Goal: Task Accomplishment & Management: Manage account settings

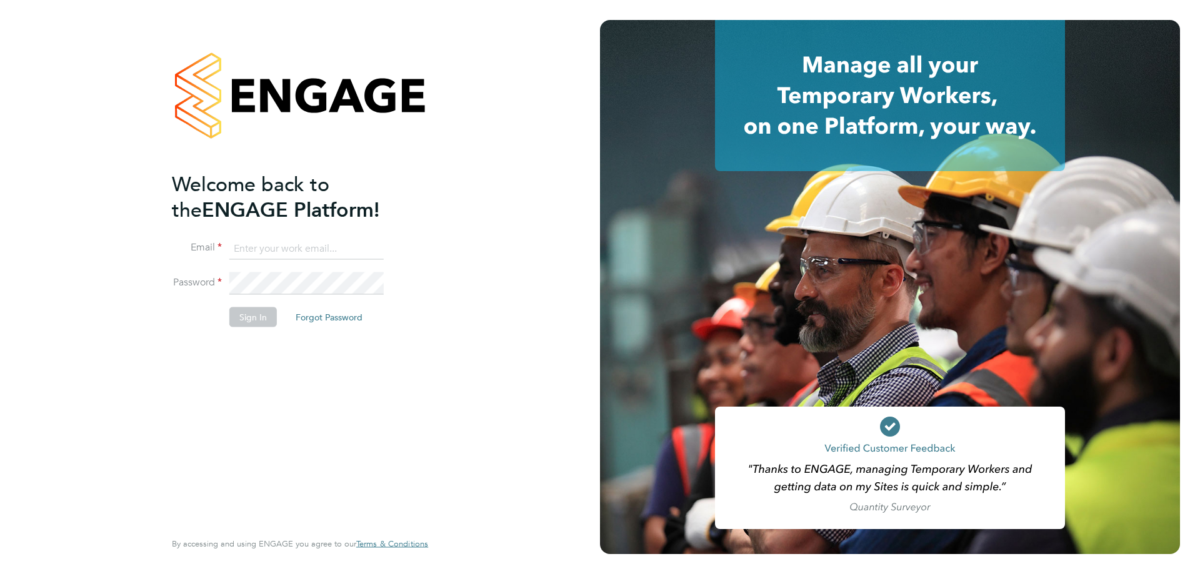
type input "jemma.thrower@brightonandhovealbion.com"
click at [244, 326] on button "Sign In" at bounding box center [252, 317] width 47 height 20
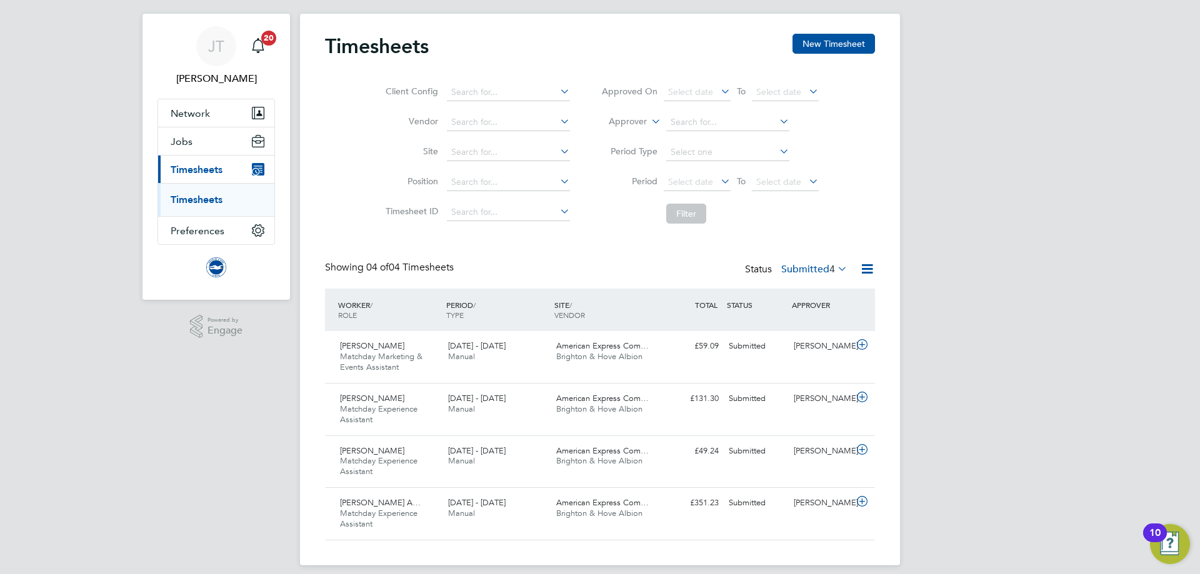
scroll to position [32, 0]
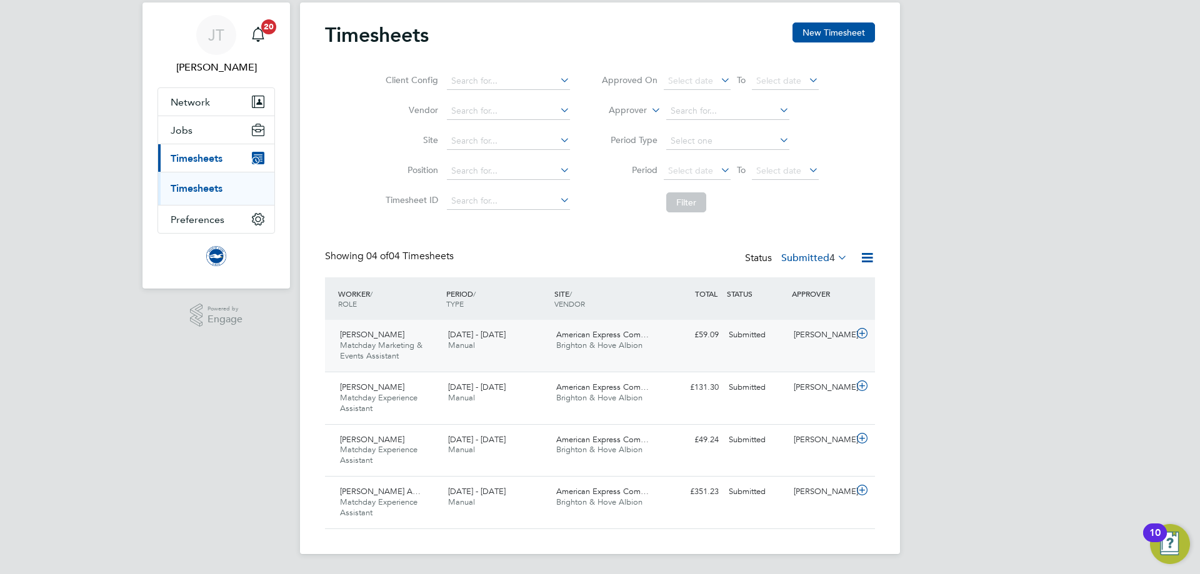
click at [866, 331] on icon at bounding box center [862, 334] width 16 height 10
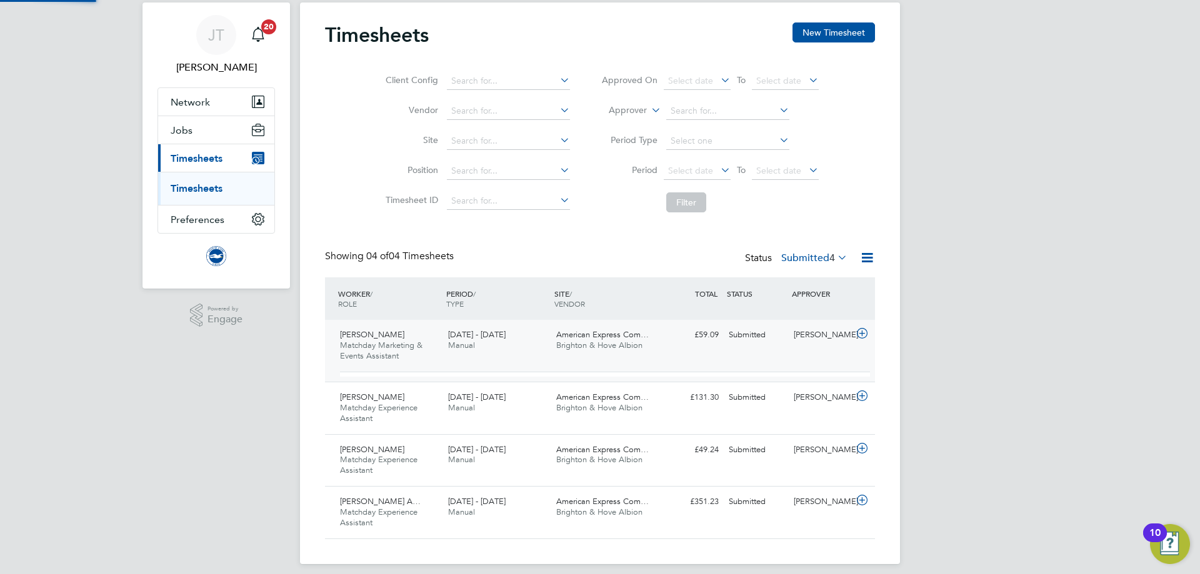
scroll to position [21, 122]
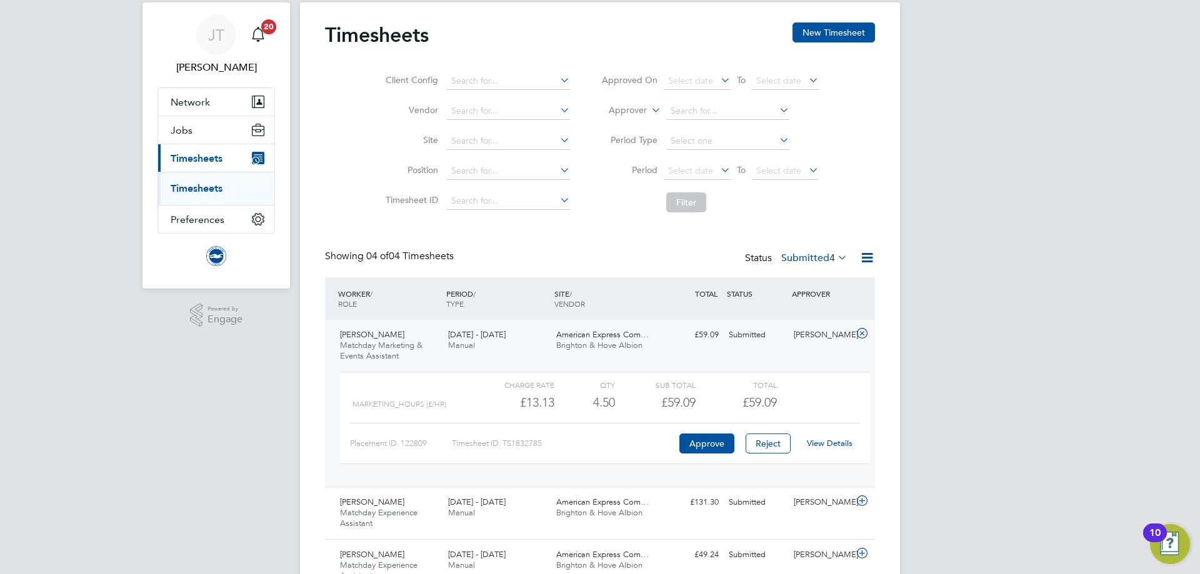
click at [819, 440] on link "View Details" at bounding box center [830, 443] width 46 height 11
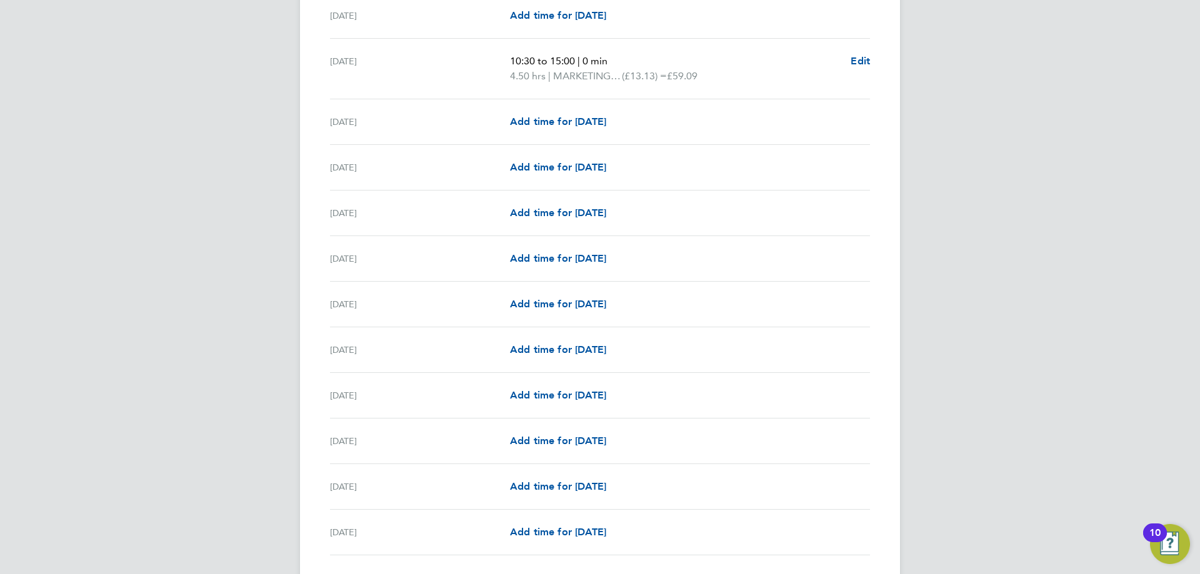
scroll to position [1078, 0]
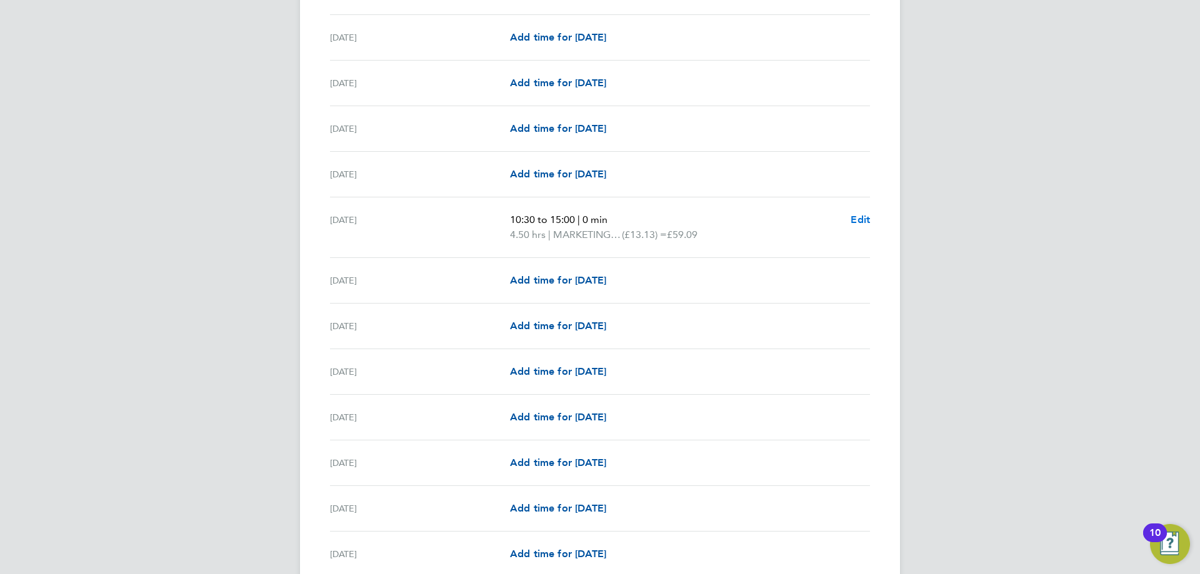
click at [859, 219] on span "Edit" at bounding box center [859, 220] width 19 height 12
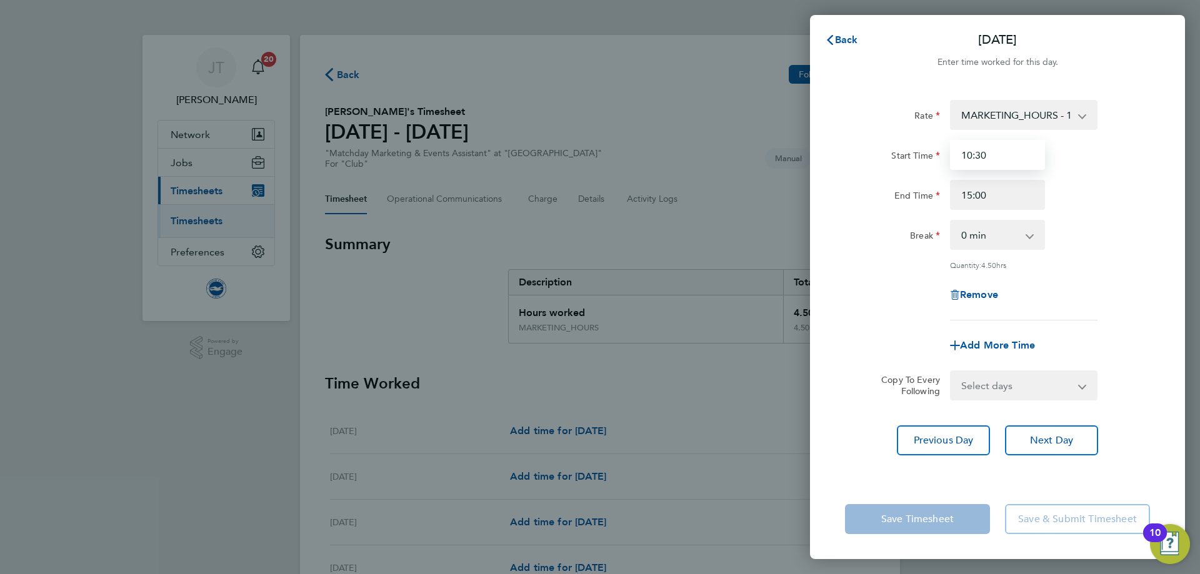
click at [969, 154] on input "10:30" at bounding box center [997, 155] width 95 height 30
click at [967, 153] on input "10:30" at bounding box center [997, 155] width 95 height 30
click at [979, 157] on input "11:30" at bounding box center [997, 155] width 95 height 30
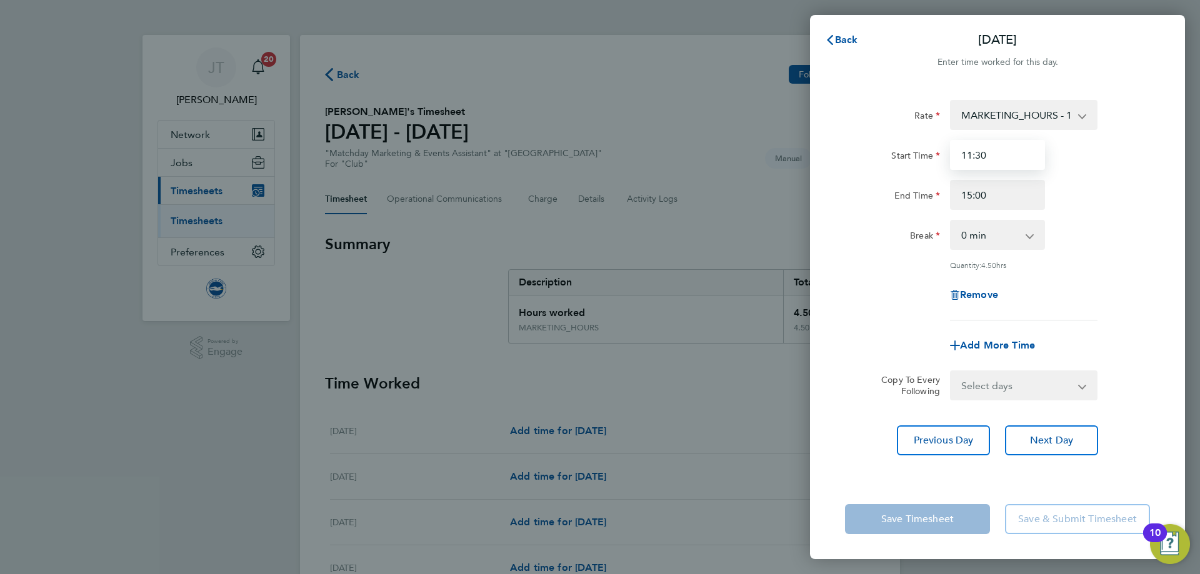
click at [980, 157] on input "11:30" at bounding box center [997, 155] width 95 height 30
type input "11:45"
click at [1082, 191] on div "End Time 15:00" at bounding box center [997, 195] width 315 height 30
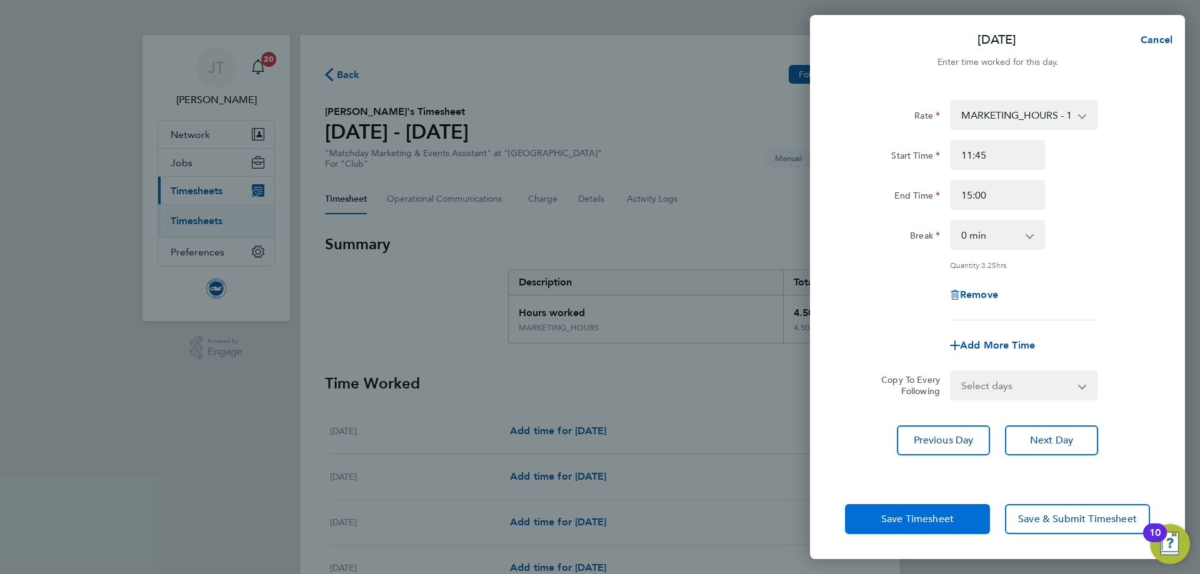
click at [938, 512] on button "Save Timesheet" at bounding box center [917, 519] width 145 height 30
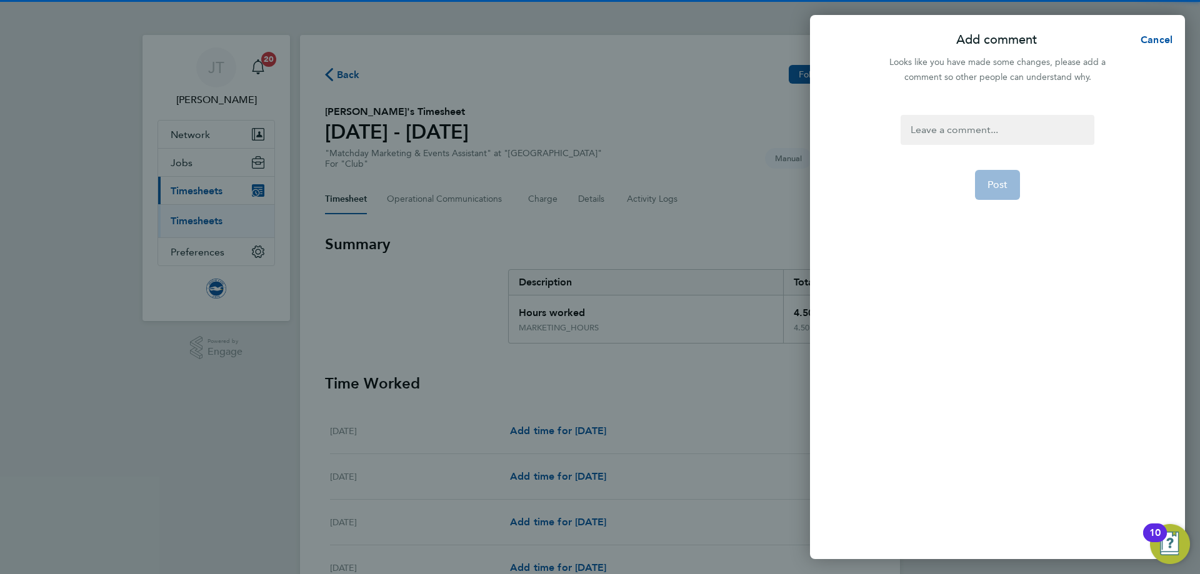
click at [969, 127] on div at bounding box center [996, 130] width 193 height 30
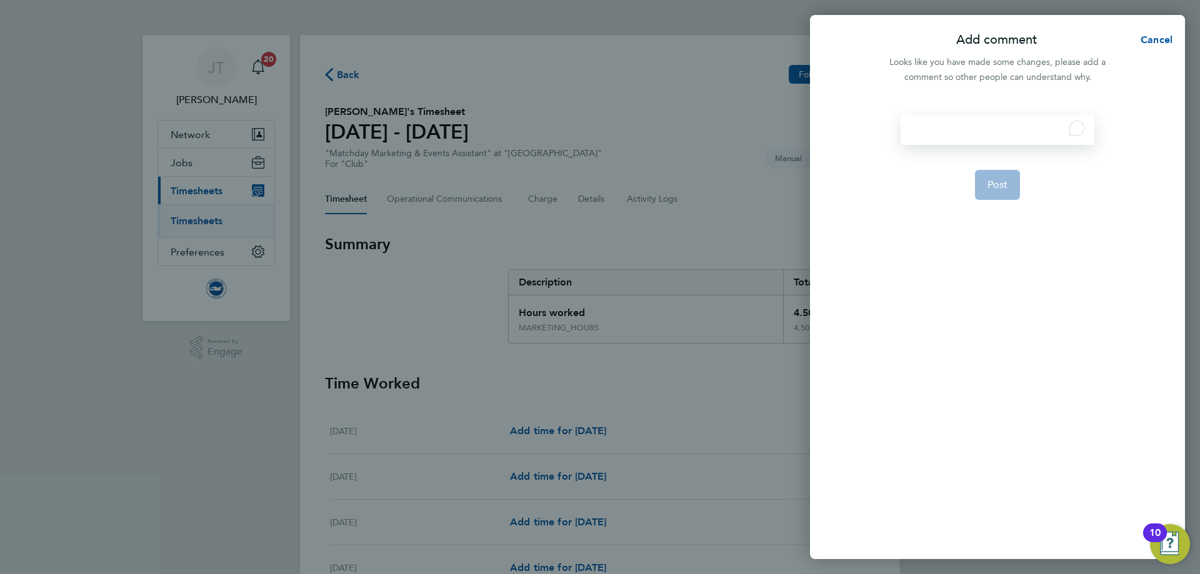
click at [969, 127] on div "To enrich screen reader interactions, please activate Accessibility in Grammarl…" at bounding box center [996, 130] width 193 height 30
click at [1002, 202] on span "Post" at bounding box center [997, 200] width 21 height 12
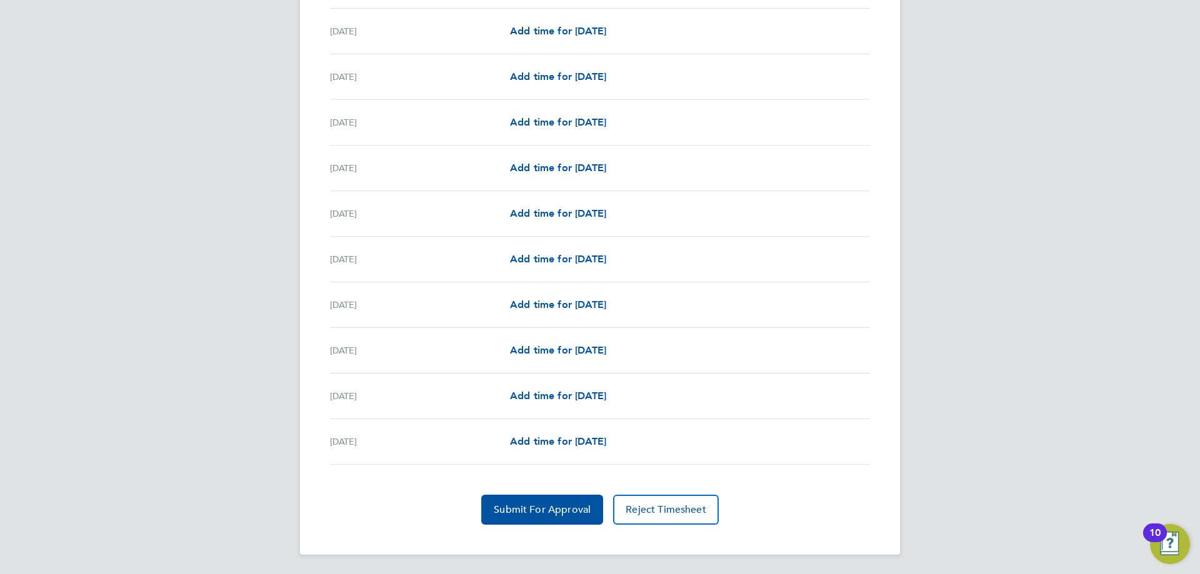
scroll to position [1328, 0]
click at [532, 508] on span "Submit For Approval" at bounding box center [542, 509] width 97 height 12
click at [560, 512] on span "Approve Timesheet" at bounding box center [542, 509] width 92 height 12
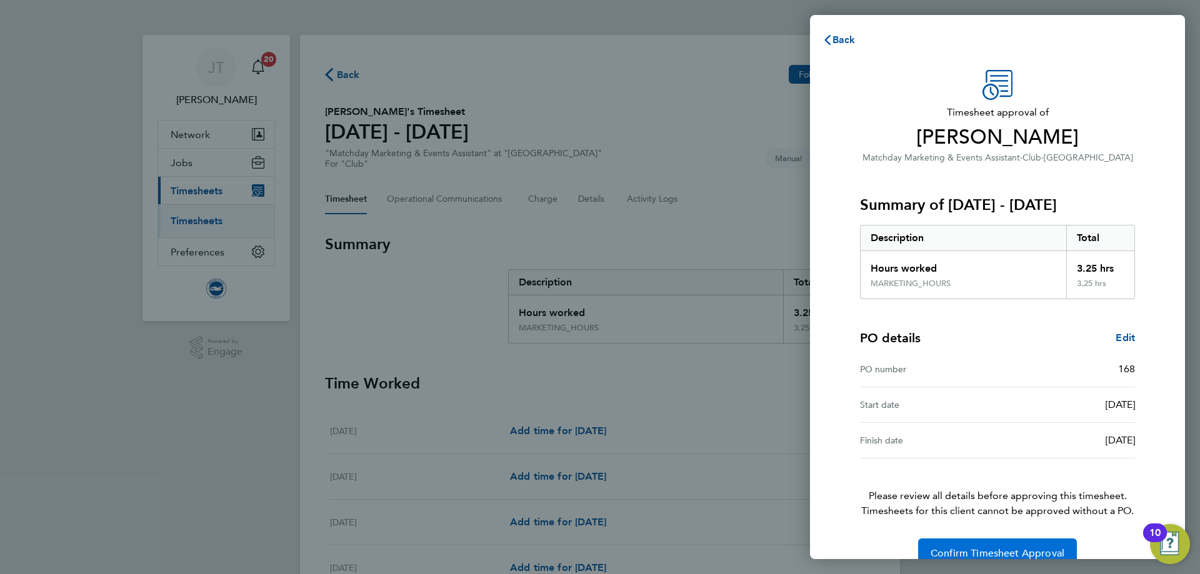
click at [995, 547] on span "Confirm Timesheet Approval" at bounding box center [997, 553] width 134 height 12
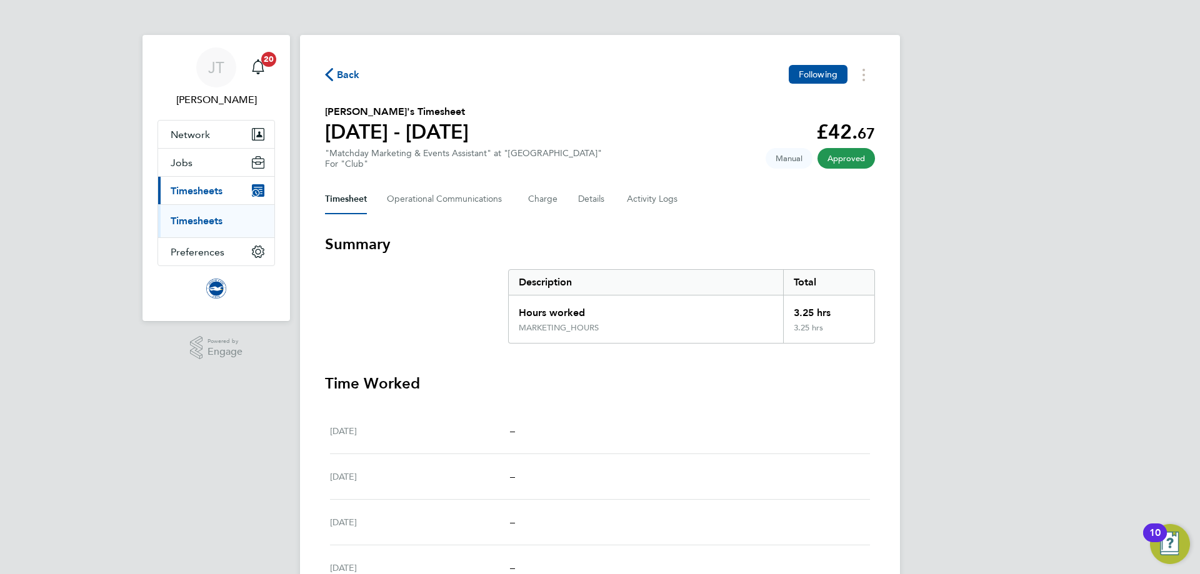
click at [343, 76] on span "Back" at bounding box center [348, 74] width 23 height 15
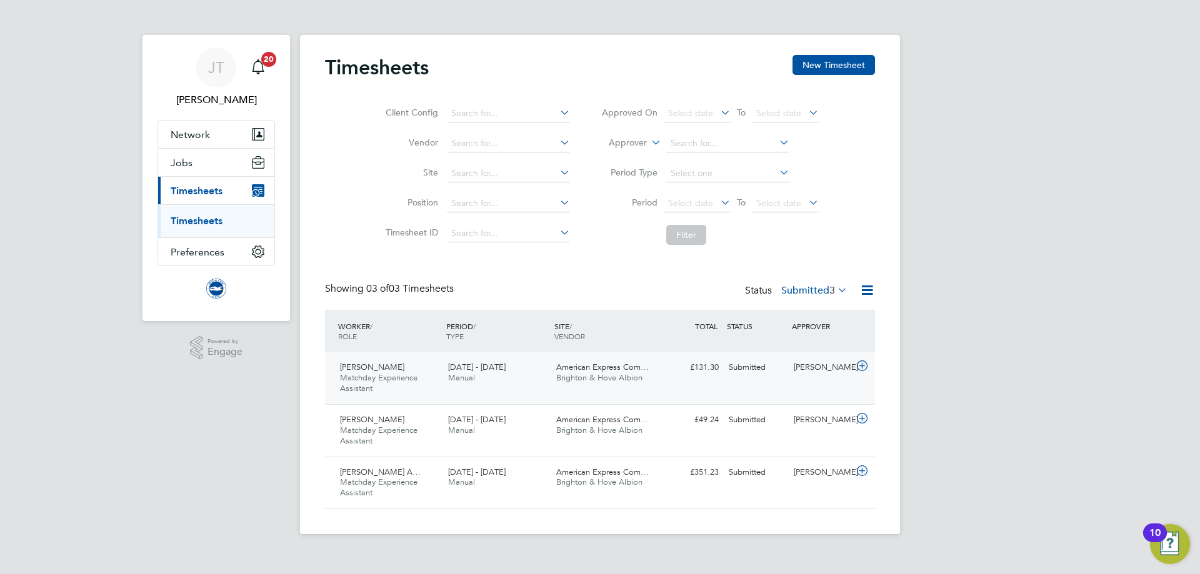
click at [863, 367] on icon at bounding box center [862, 366] width 16 height 10
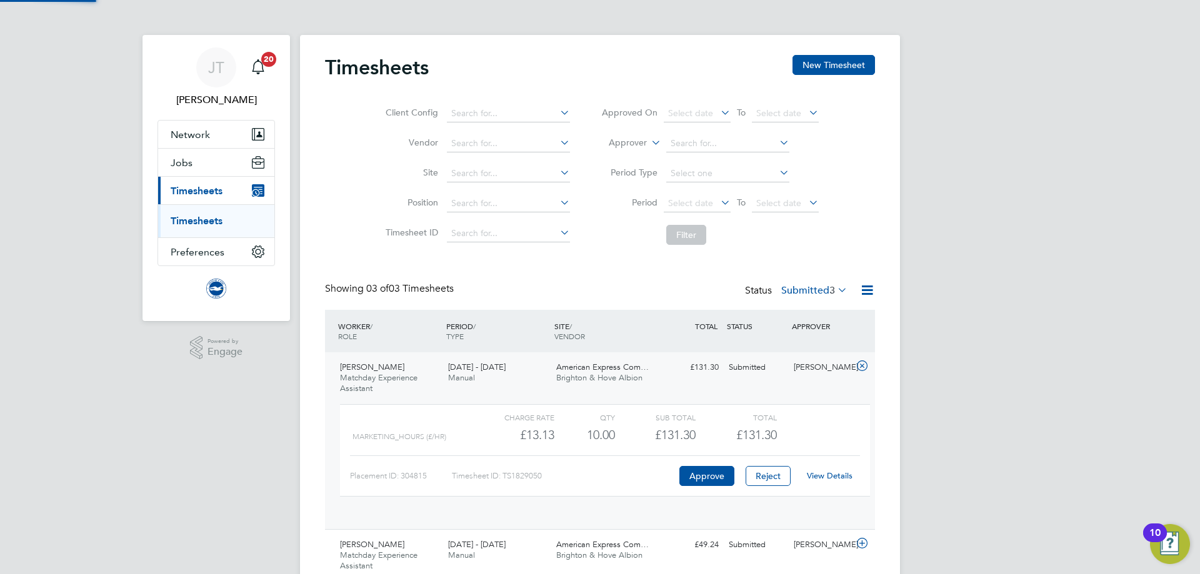
scroll to position [21, 122]
click at [834, 471] on link "View Details" at bounding box center [830, 475] width 46 height 11
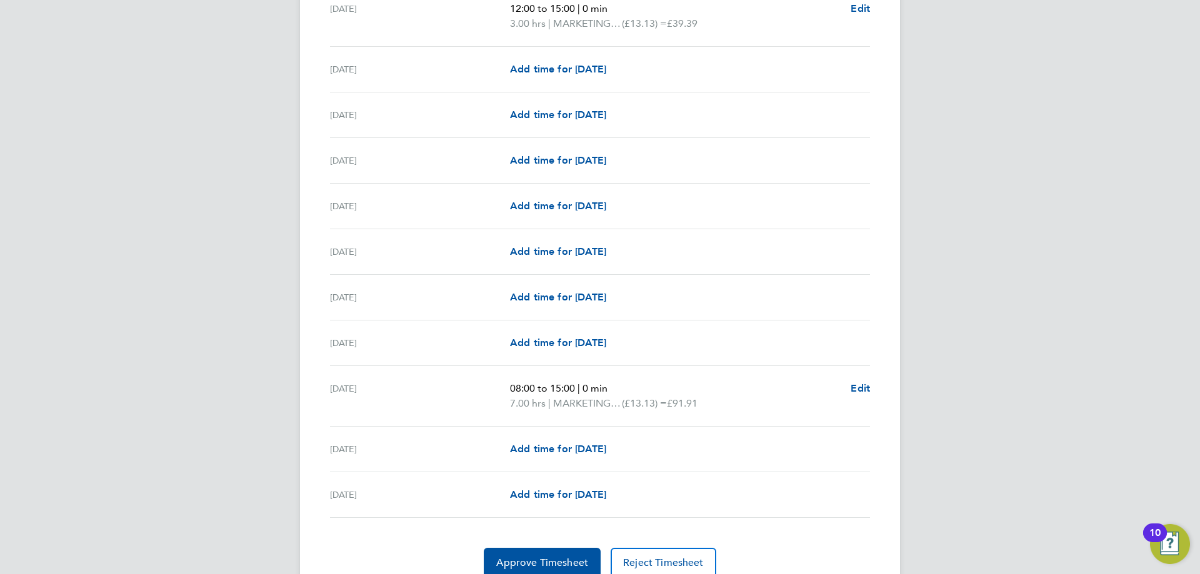
scroll to position [476, 0]
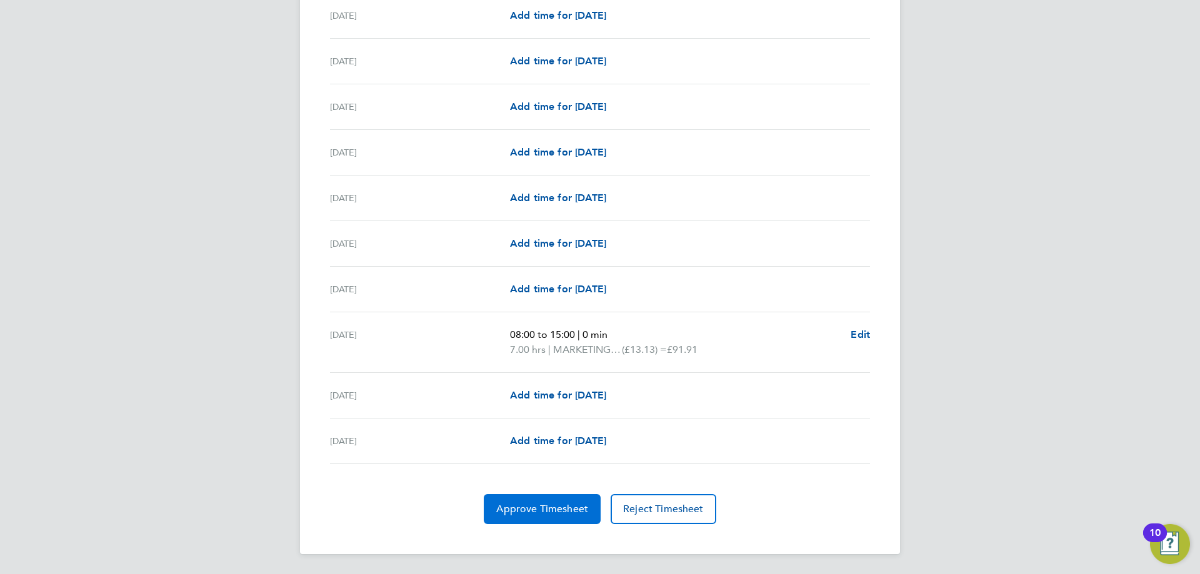
click at [547, 513] on span "Approve Timesheet" at bounding box center [542, 509] width 92 height 12
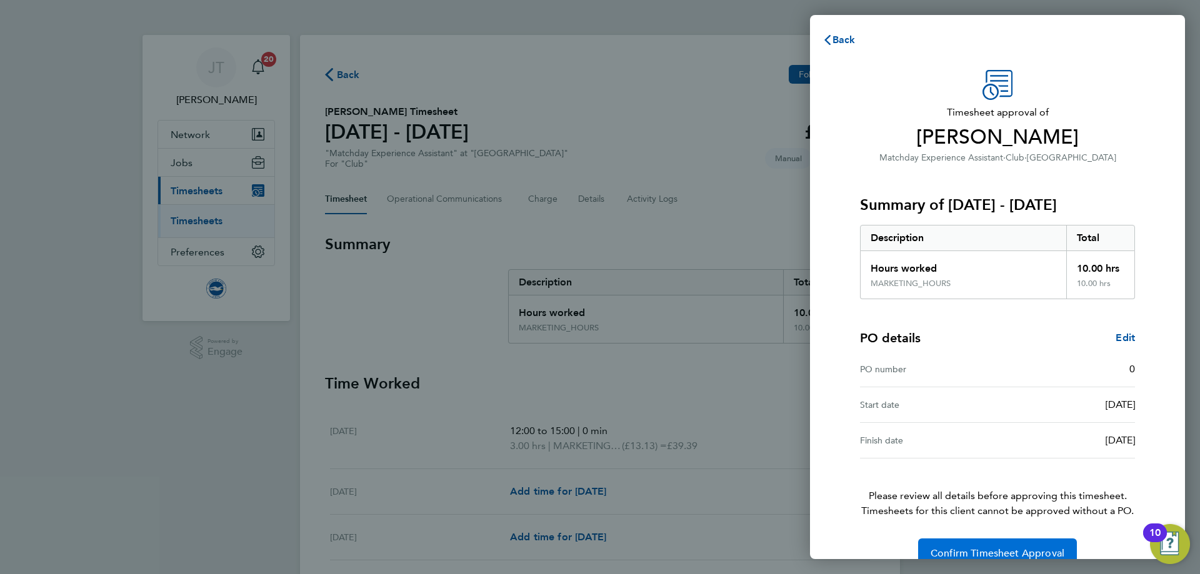
click at [977, 545] on button "Confirm Timesheet Approval" at bounding box center [997, 554] width 159 height 30
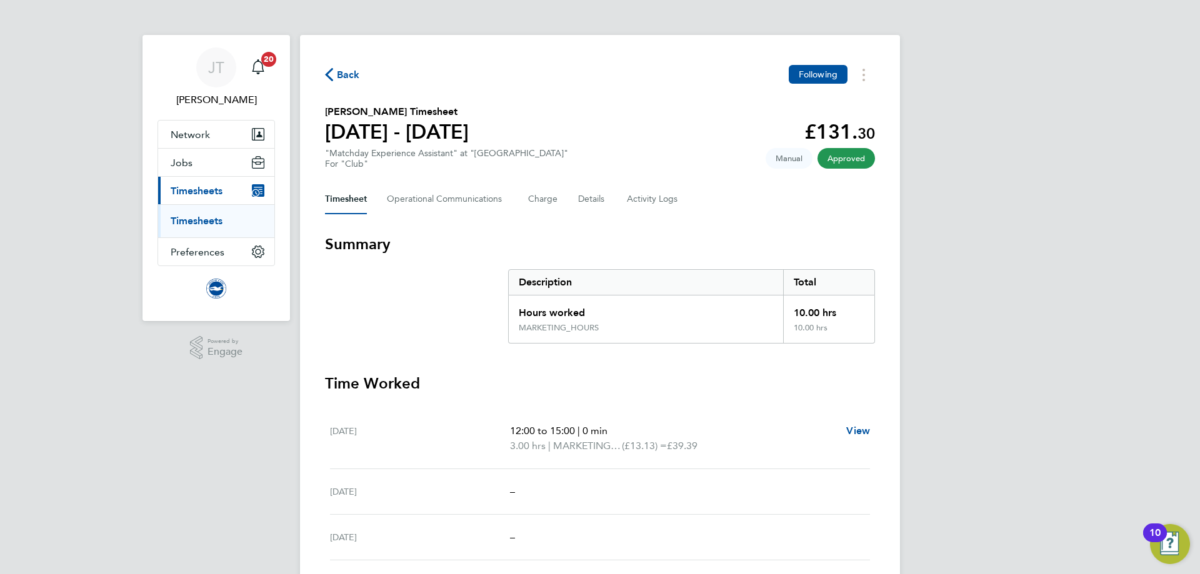
click at [339, 75] on span "Back" at bounding box center [348, 74] width 23 height 15
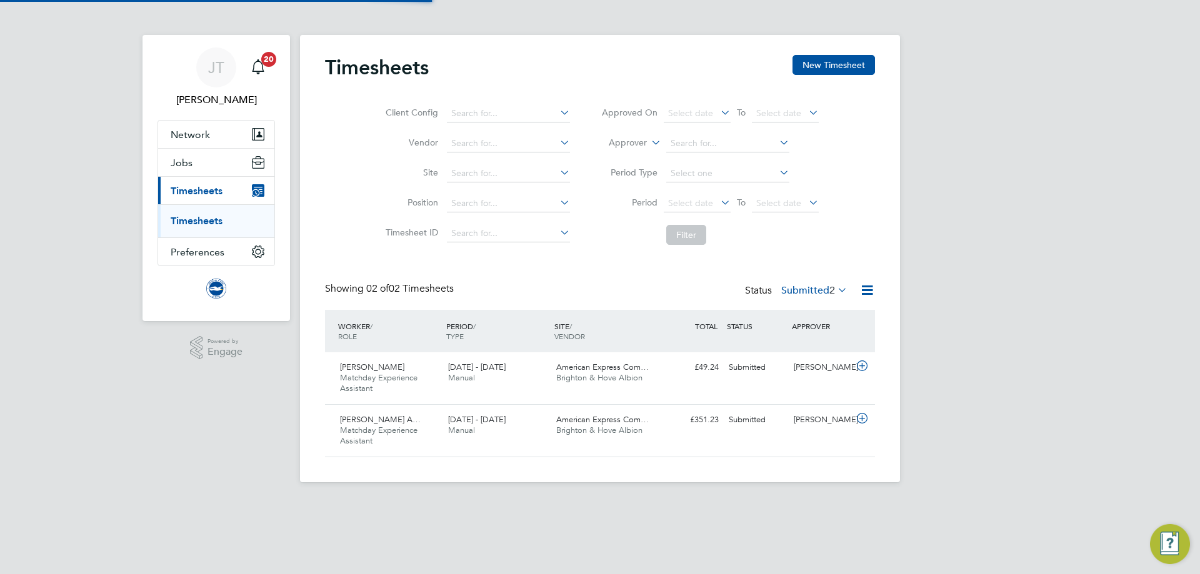
scroll to position [32, 109]
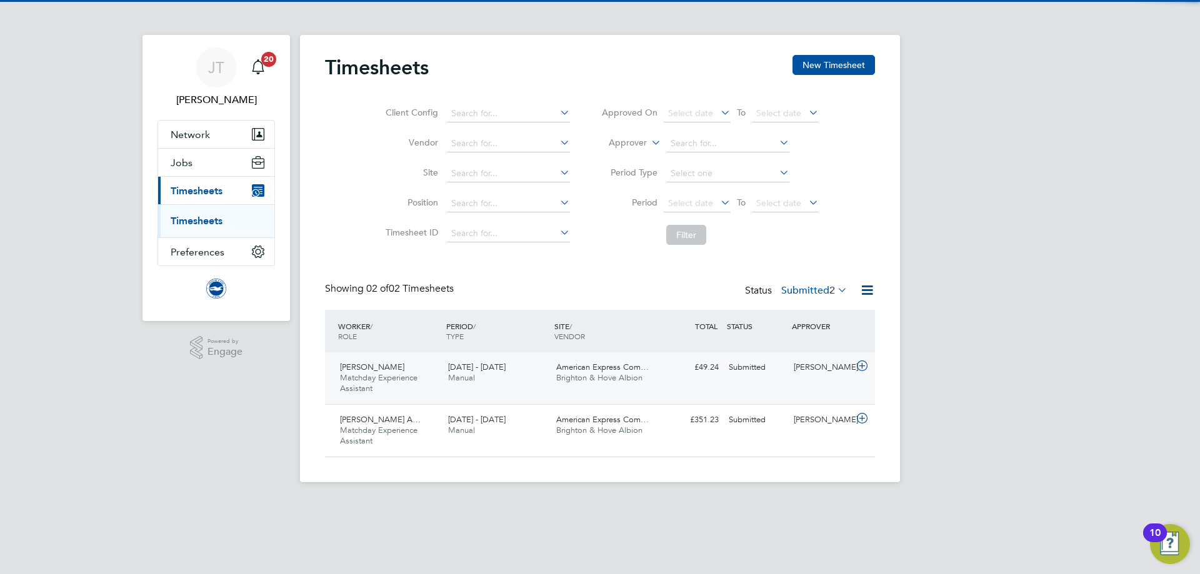
click at [860, 368] on icon at bounding box center [862, 366] width 16 height 10
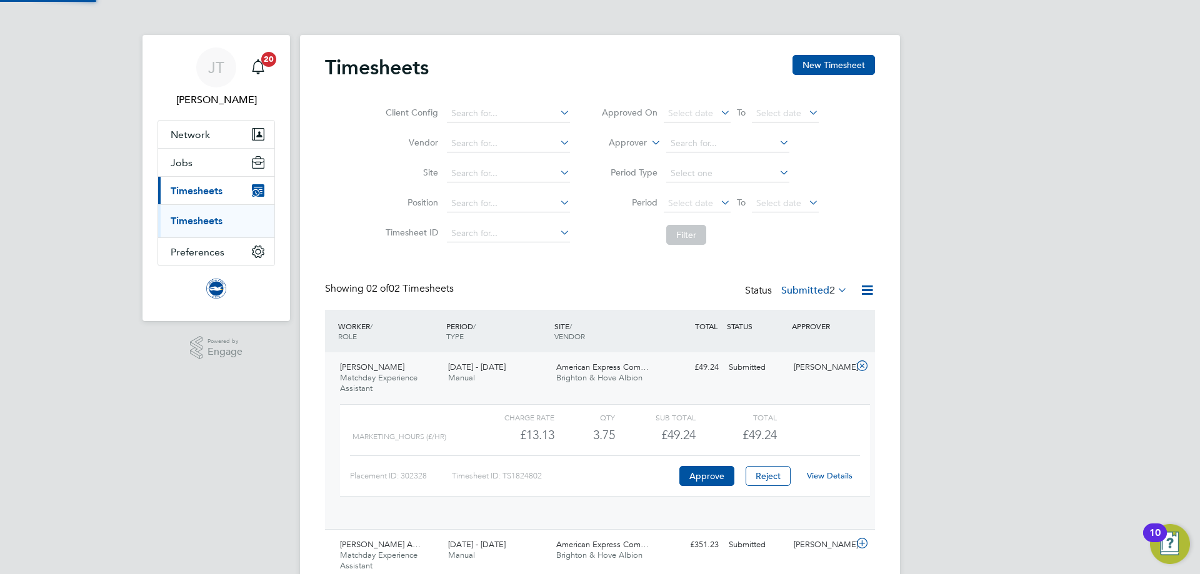
scroll to position [21, 122]
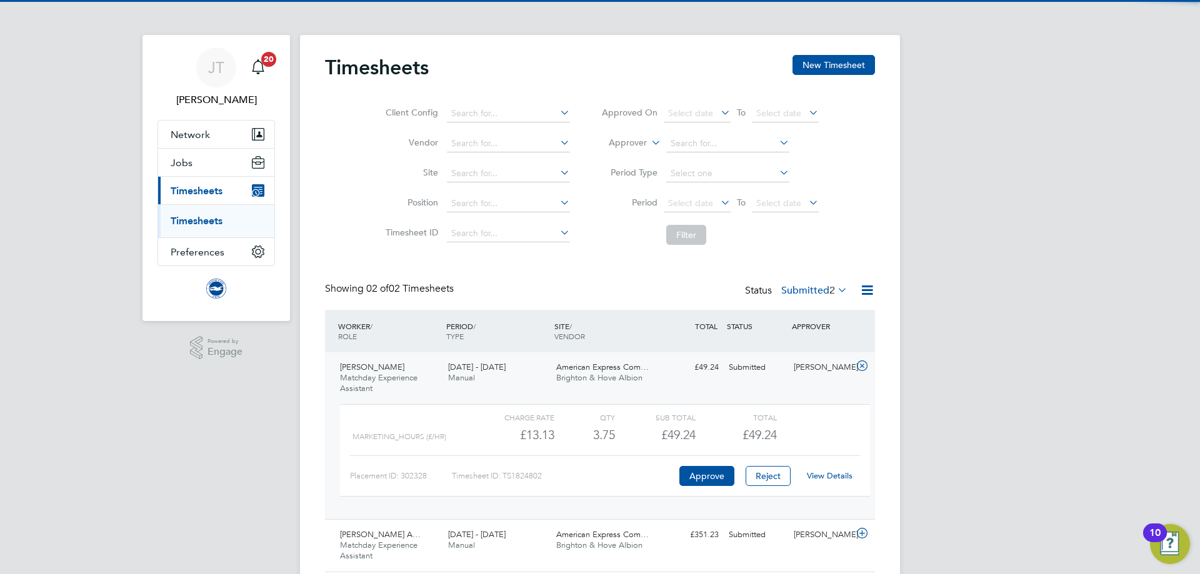
click at [819, 479] on link "View Details" at bounding box center [830, 475] width 46 height 11
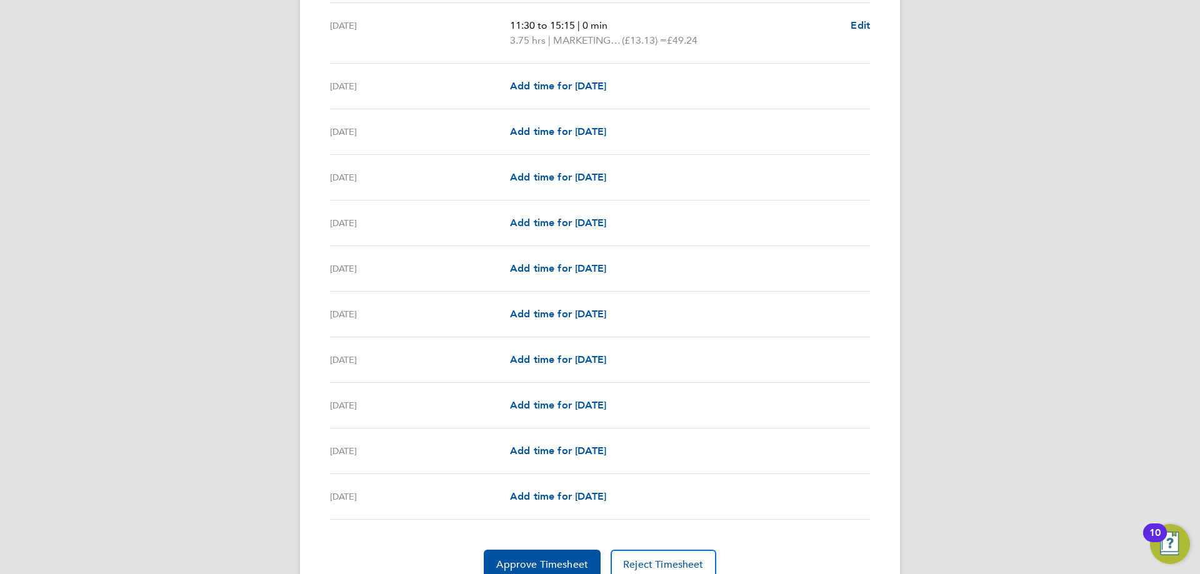
scroll to position [1328, 0]
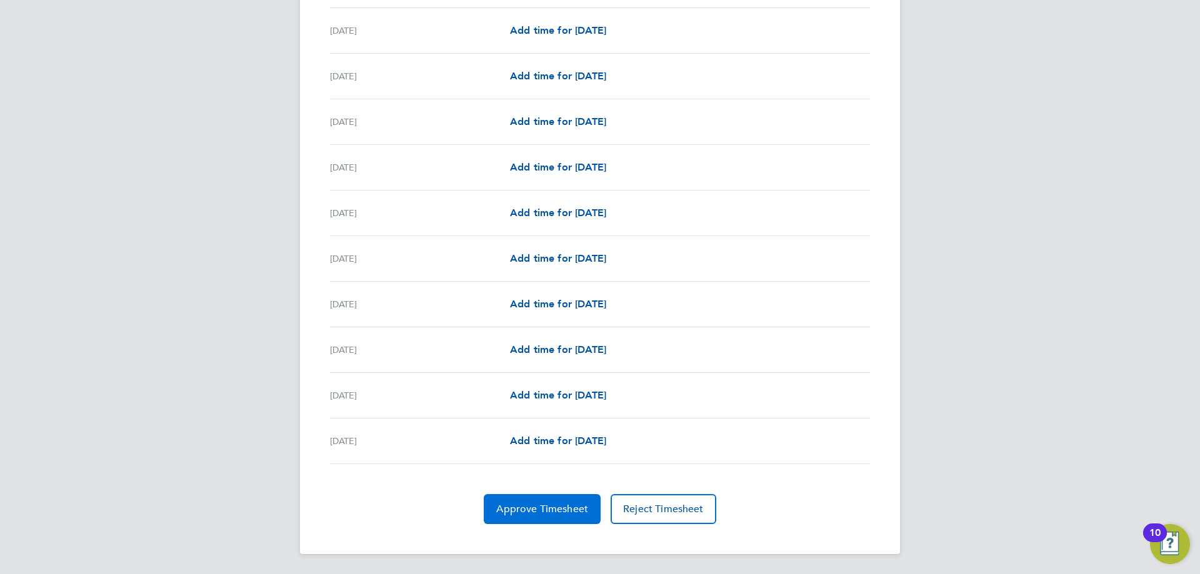
click at [540, 519] on button "Approve Timesheet" at bounding box center [542, 509] width 117 height 30
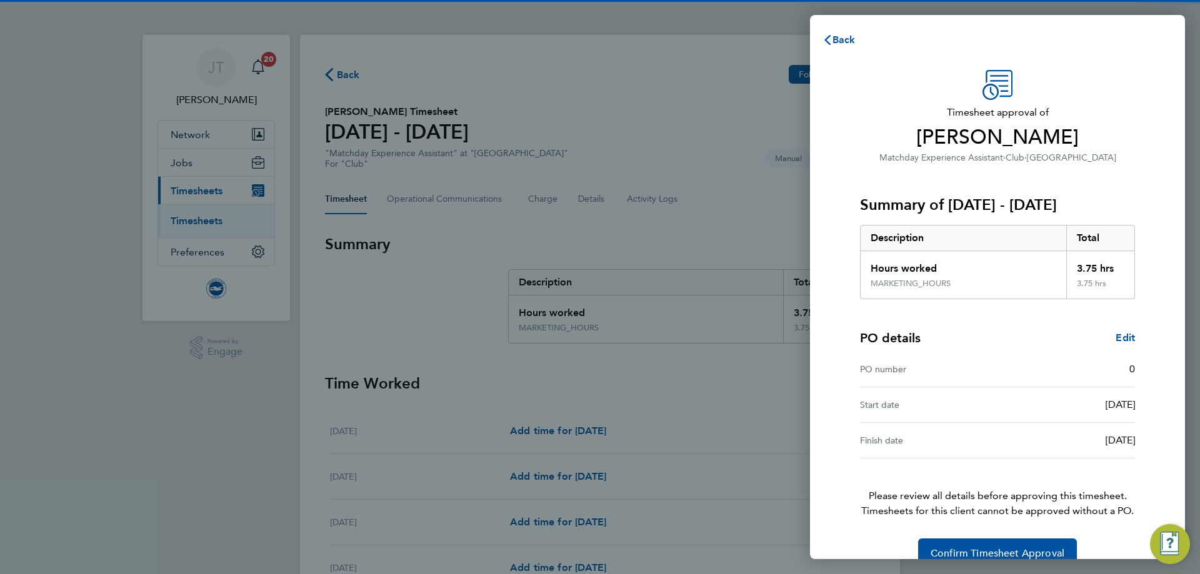
click at [962, 538] on div "Timesheet approval of Marcel Adamkiewicz Matchday Experience Assistant · Club ·…" at bounding box center [997, 319] width 305 height 499
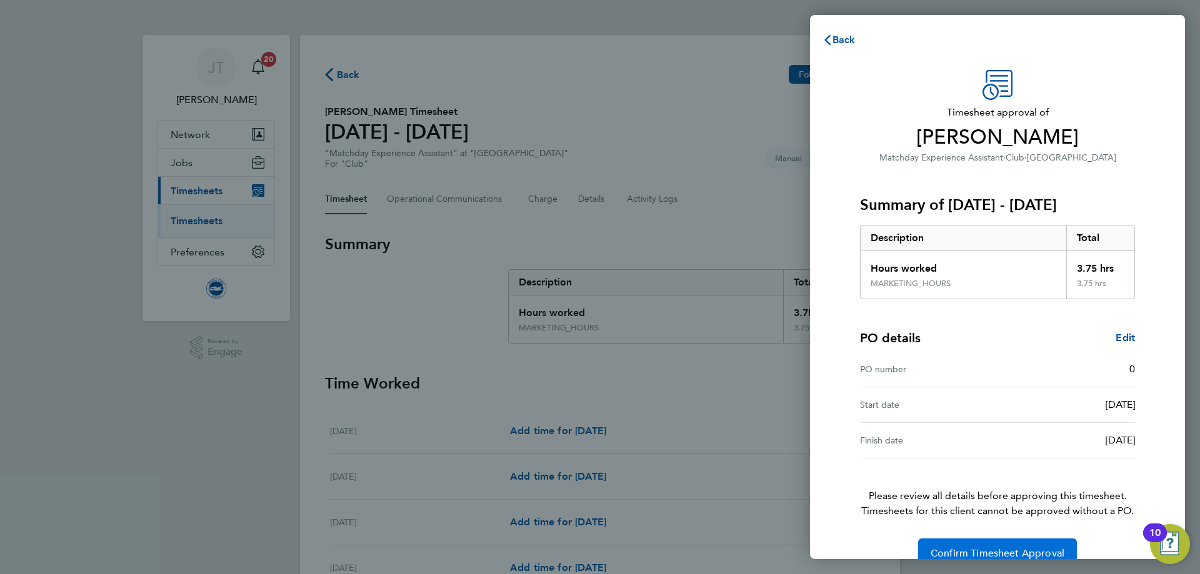
click at [963, 548] on span "Confirm Timesheet Approval" at bounding box center [997, 553] width 134 height 12
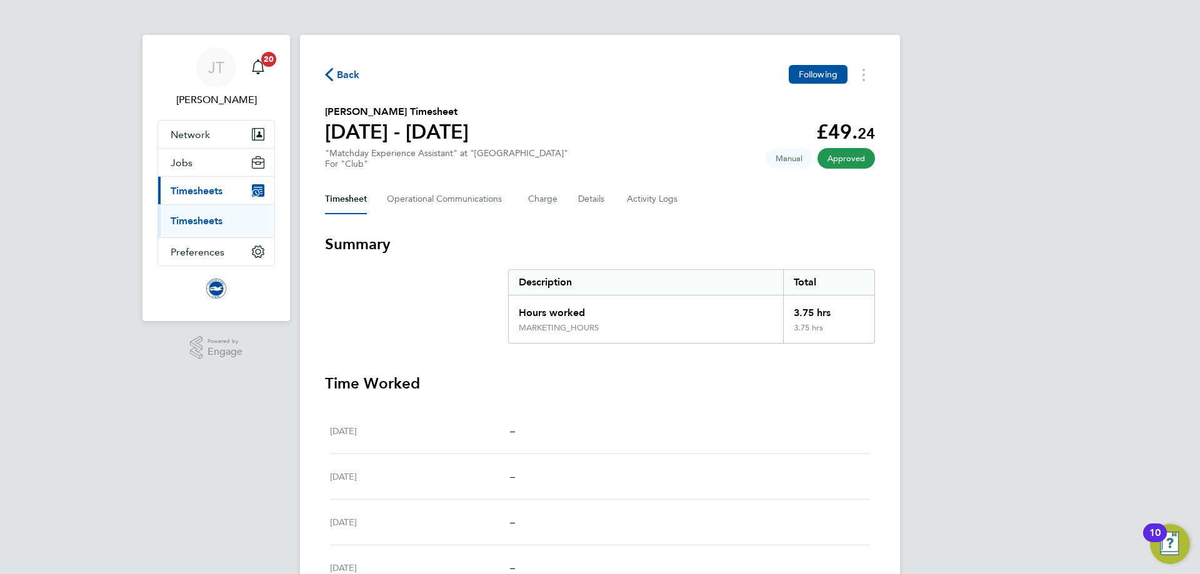
click at [334, 69] on span "Back" at bounding box center [342, 74] width 35 height 12
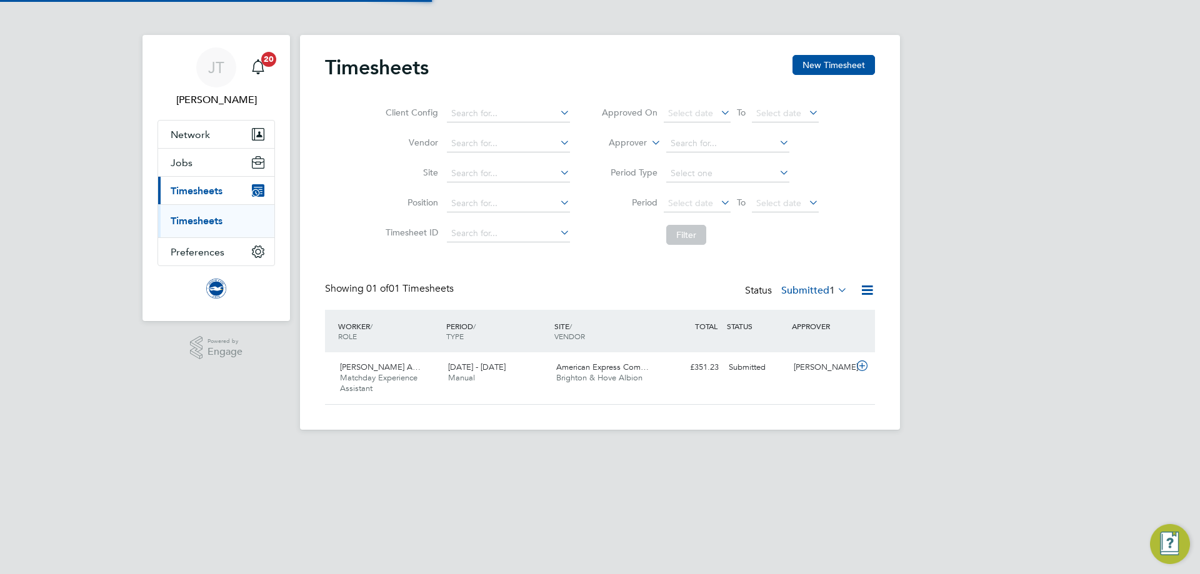
scroll to position [32, 109]
click at [859, 361] on icon at bounding box center [862, 366] width 16 height 10
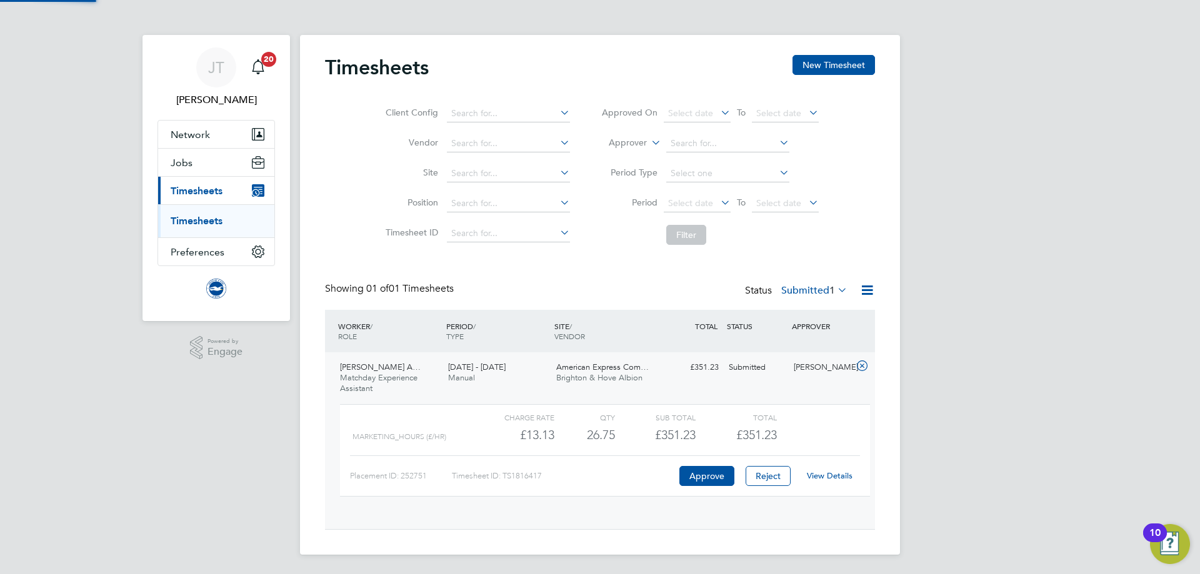
scroll to position [21, 122]
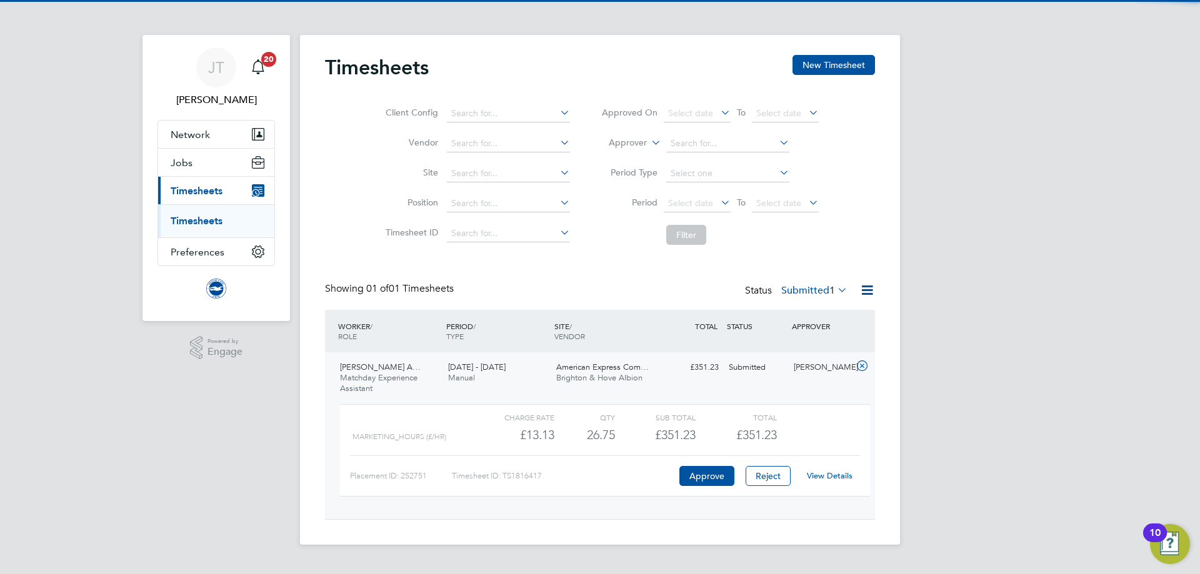
click at [822, 479] on link "View Details" at bounding box center [830, 475] width 46 height 11
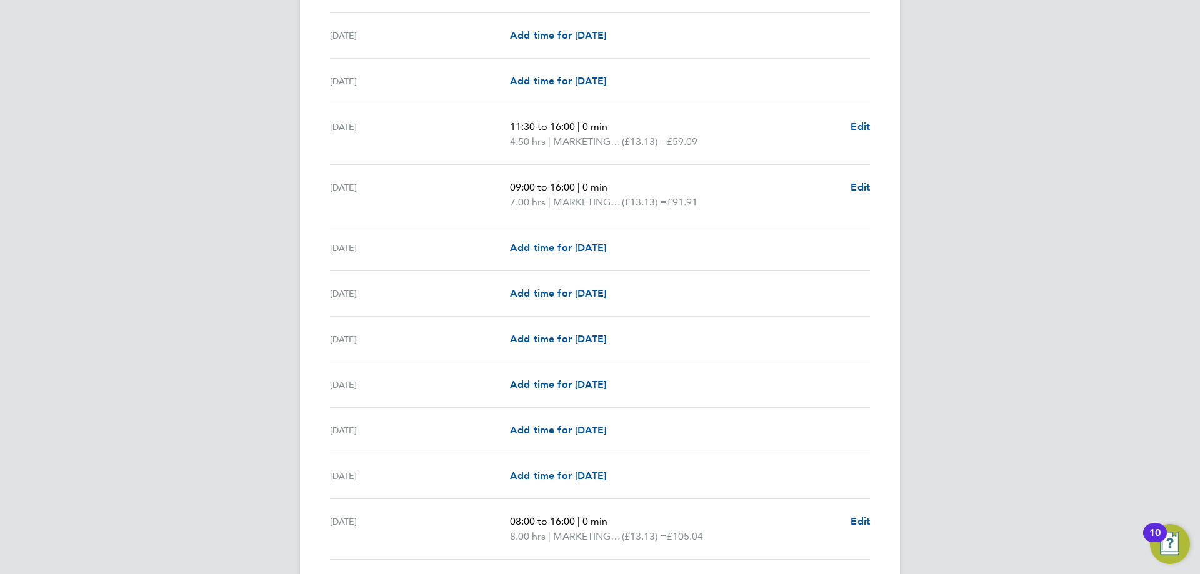
scroll to position [1187, 0]
click at [862, 129] on span "Edit" at bounding box center [859, 125] width 19 height 12
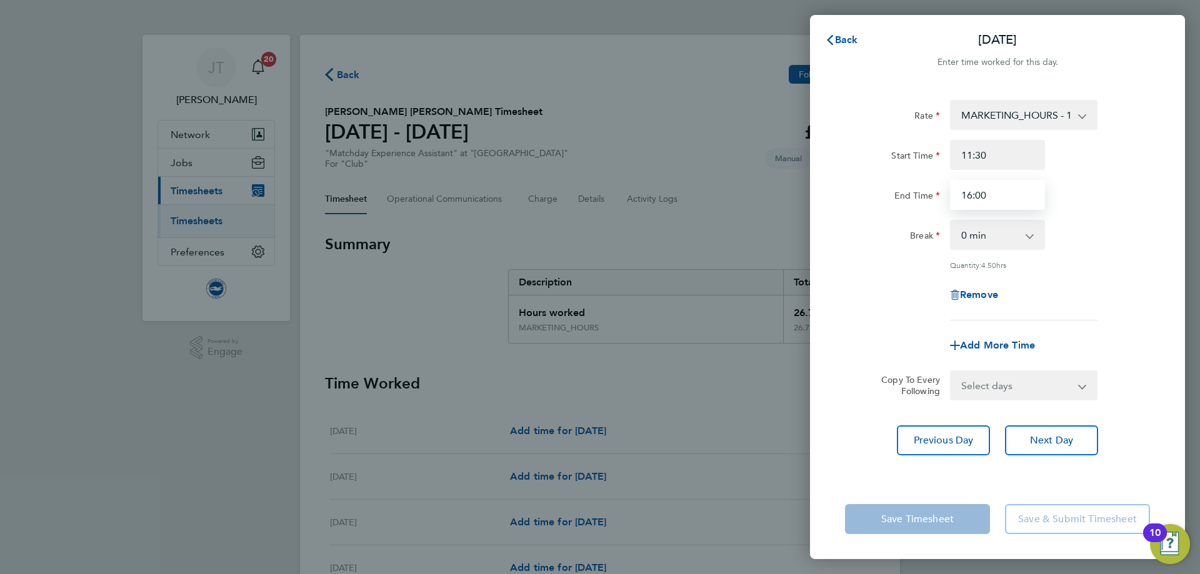
click at [955, 195] on input "16:00" at bounding box center [997, 195] width 95 height 30
click at [960, 192] on input "16:00" at bounding box center [997, 195] width 95 height 30
click at [1127, 237] on div "Break 0 min 15 min 30 min 45 min 60 min 75 min 90 min" at bounding box center [997, 235] width 315 height 30
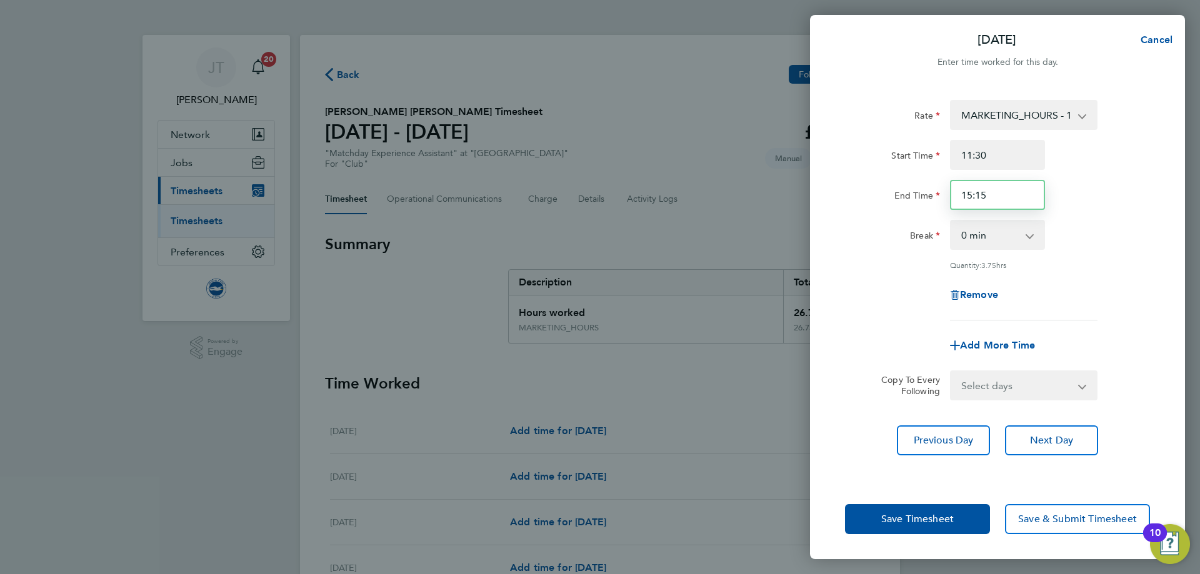
drag, startPoint x: 988, startPoint y: 198, endPoint x: 977, endPoint y: 199, distance: 11.3
click at [977, 199] on input "15:15" at bounding box center [997, 195] width 95 height 30
type input "15:30"
click at [1138, 237] on div "Break 0 min 15 min 30 min 45 min 60 min 75 min 90 min" at bounding box center [997, 235] width 315 height 30
click at [912, 520] on span "Save Timesheet" at bounding box center [917, 519] width 72 height 12
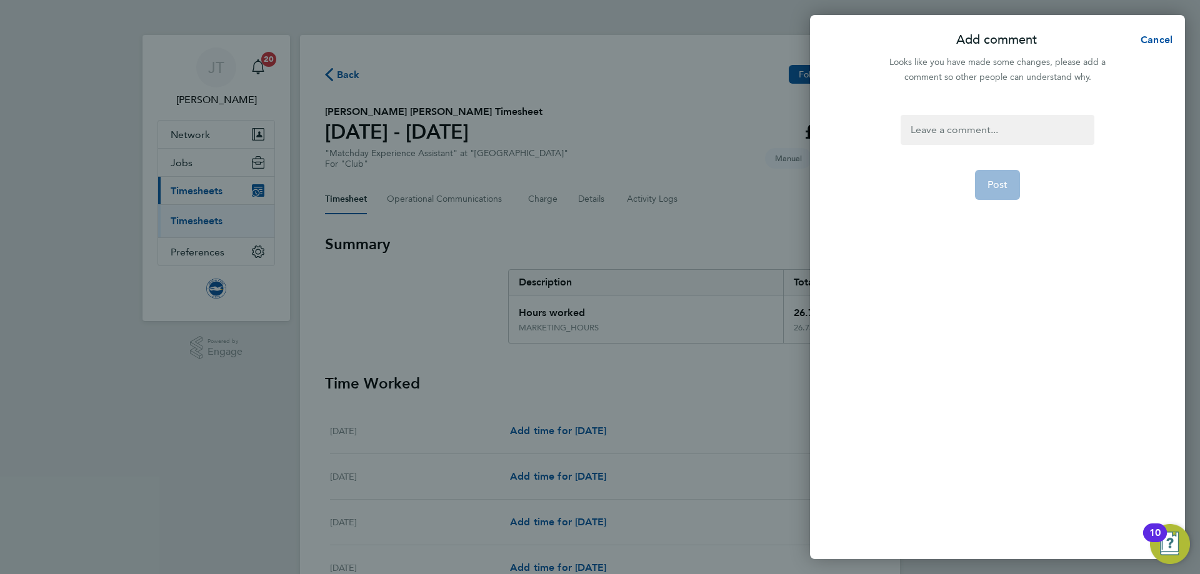
click at [989, 183] on app-form-button "Post" at bounding box center [998, 185] width 46 height 30
click at [936, 117] on div at bounding box center [996, 130] width 193 height 30
click at [1006, 178] on button "Post" at bounding box center [998, 185] width 46 height 30
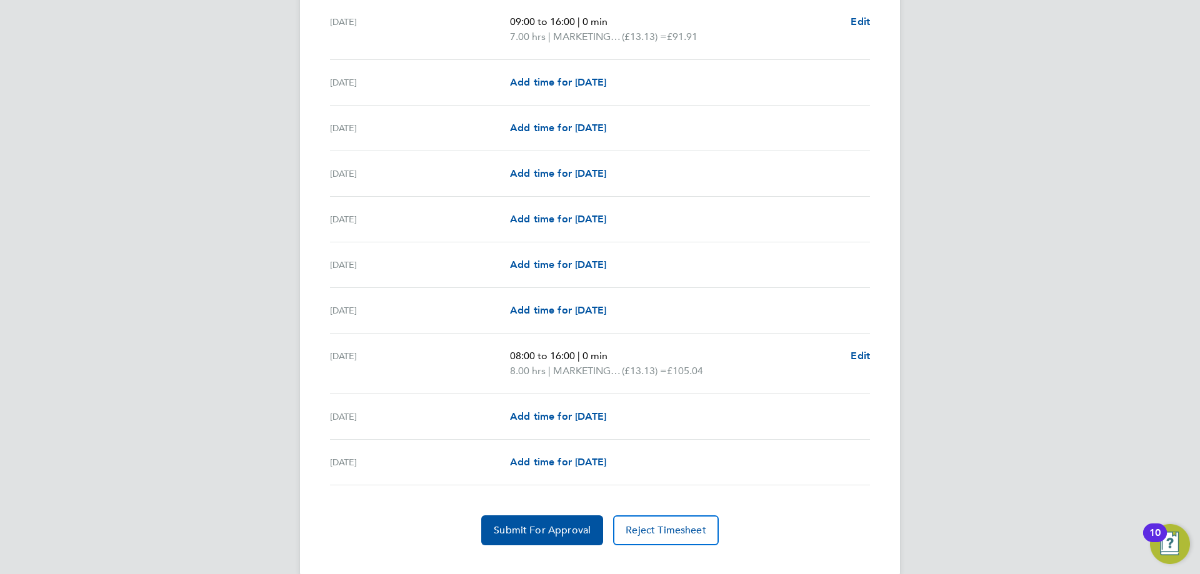
scroll to position [1373, 0]
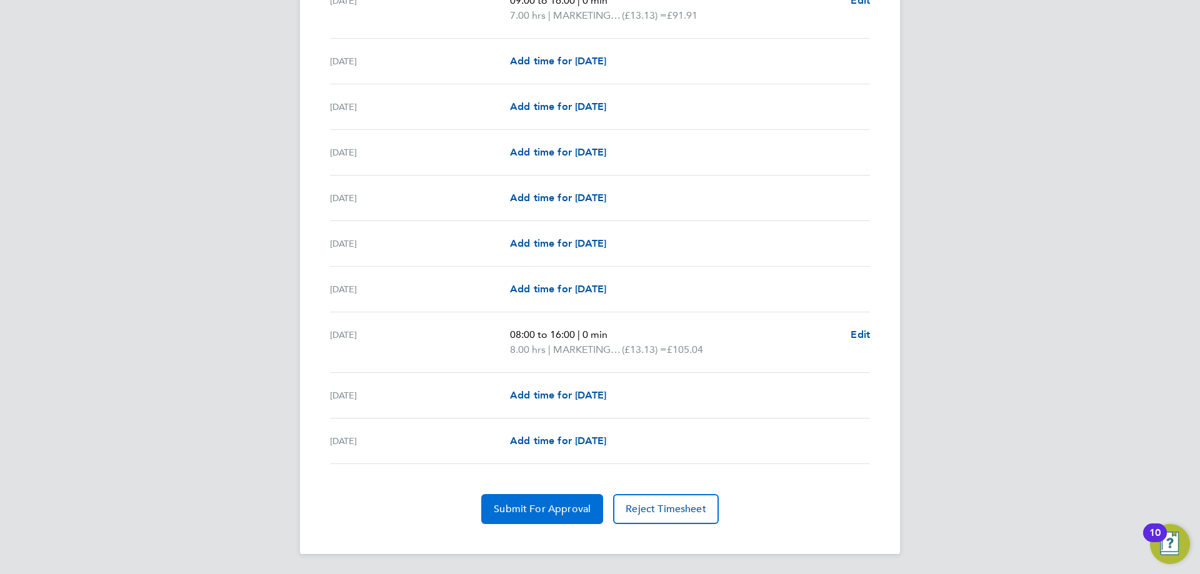
click at [525, 501] on button "Submit For Approval" at bounding box center [542, 509] width 122 height 30
click at [547, 509] on span "Approve Timesheet" at bounding box center [542, 509] width 92 height 12
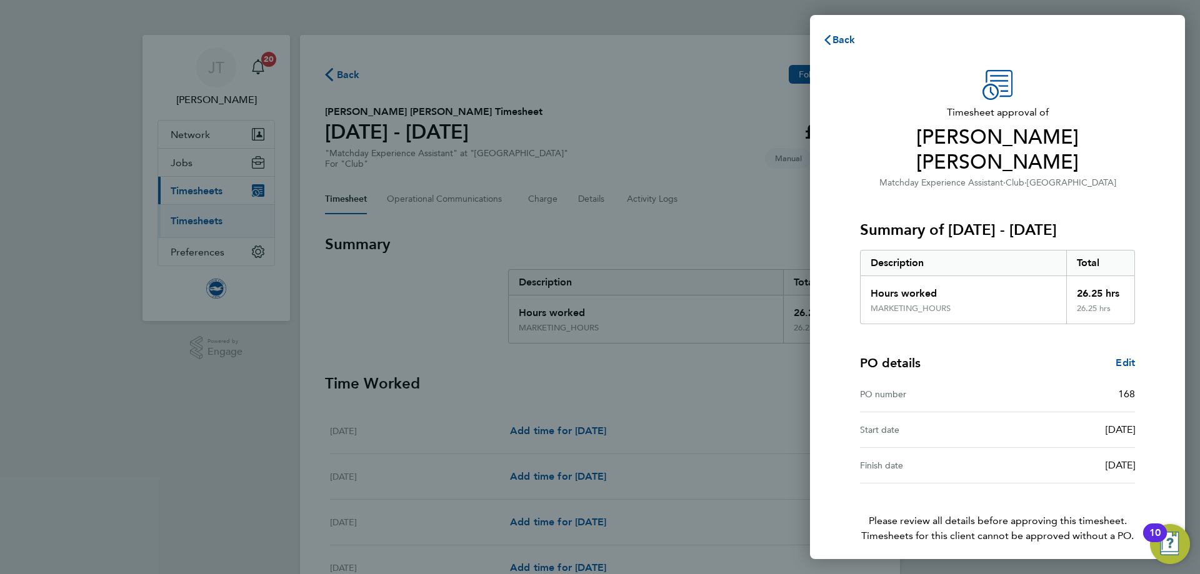
click at [974, 564] on button "Confirm Timesheet Approval" at bounding box center [997, 579] width 159 height 30
